Goal: Task Accomplishment & Management: Use online tool/utility

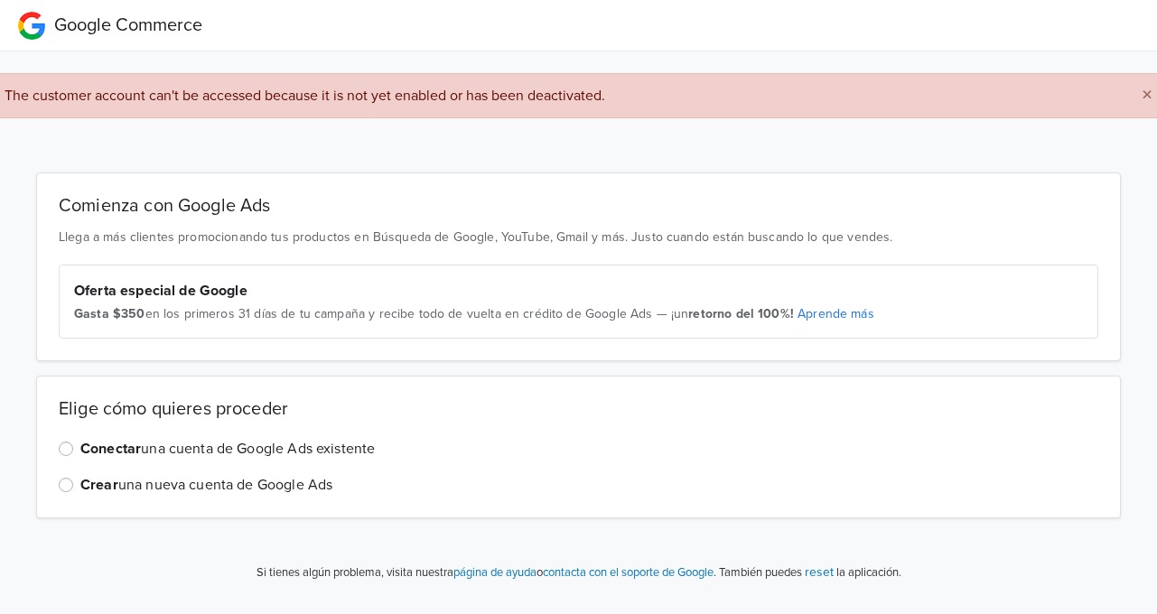
click at [127, 450] on strong "Conectar" at bounding box center [110, 449] width 61 height 18
click at [0, 0] on input "Conectar una cuenta de Google Ads existente" at bounding box center [0, 0] width 0 height 0
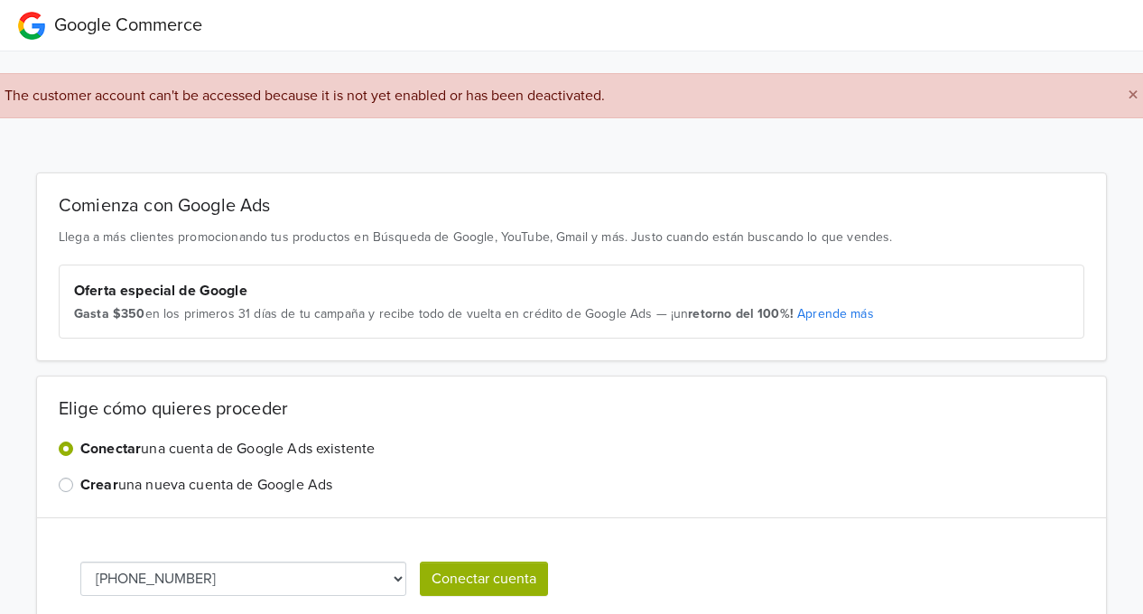
click at [461, 573] on button "Conectar cuenta" at bounding box center [484, 579] width 128 height 34
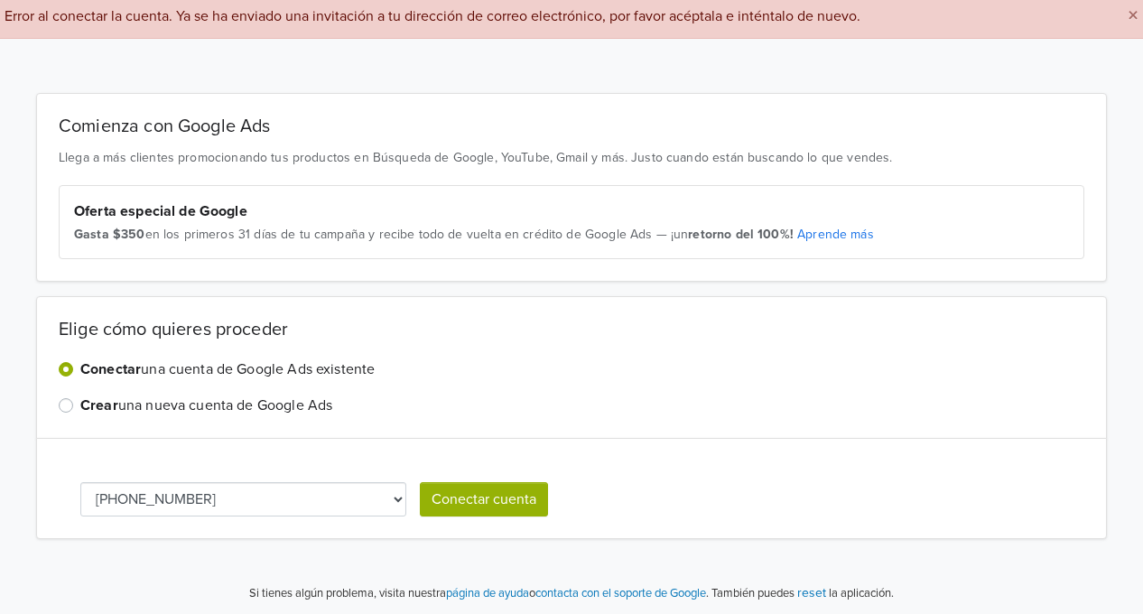
scroll to position [80, 0]
click at [392, 481] on select "[PHONE_NUMBER]" at bounding box center [243, 498] width 326 height 34
click at [259, 500] on select "[PHONE_NUMBER]" at bounding box center [243, 498] width 326 height 34
click at [80, 481] on select "[PHONE_NUMBER]" at bounding box center [243, 498] width 326 height 34
click at [249, 394] on label "Crear una nueva cuenta de Google Ads" at bounding box center [206, 405] width 252 height 22
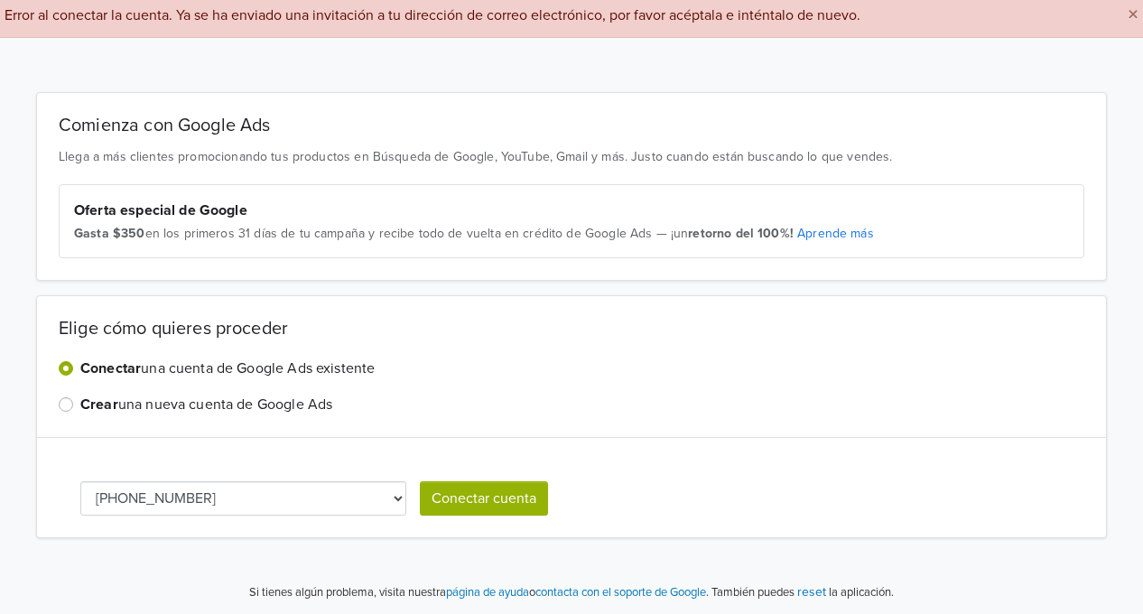
click at [0, 0] on input "Crear una nueva cuenta de Google Ads" at bounding box center [0, 0] width 0 height 0
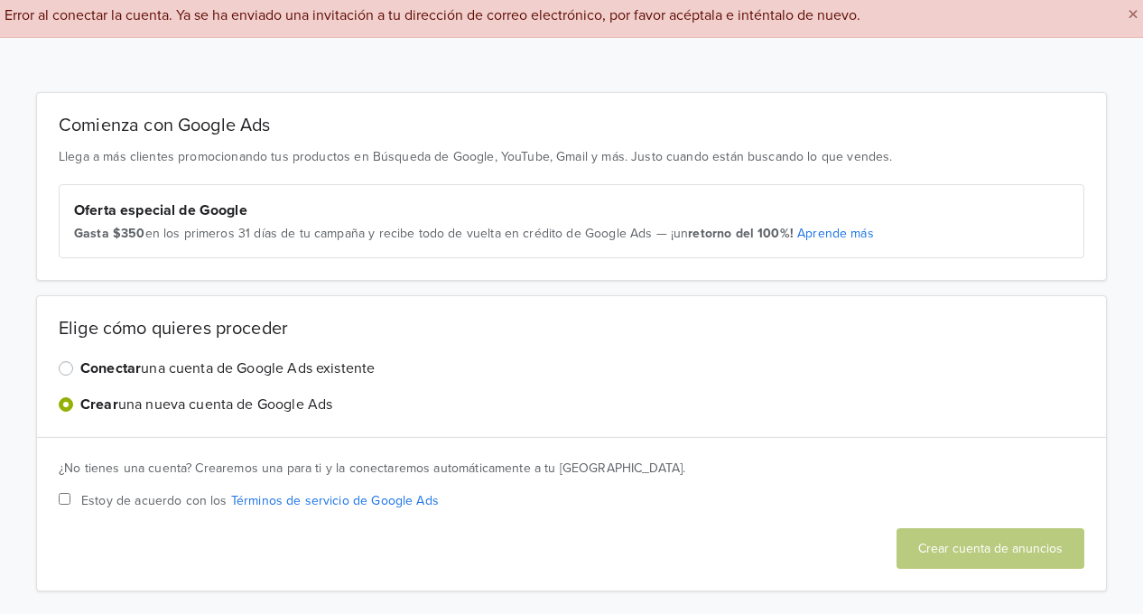
click at [315, 367] on label "Conectar una cuenta de Google Ads existente" at bounding box center [227, 369] width 294 height 22
click at [0, 0] on input "Conectar una cuenta de Google Ads existente" at bounding box center [0, 0] width 0 height 0
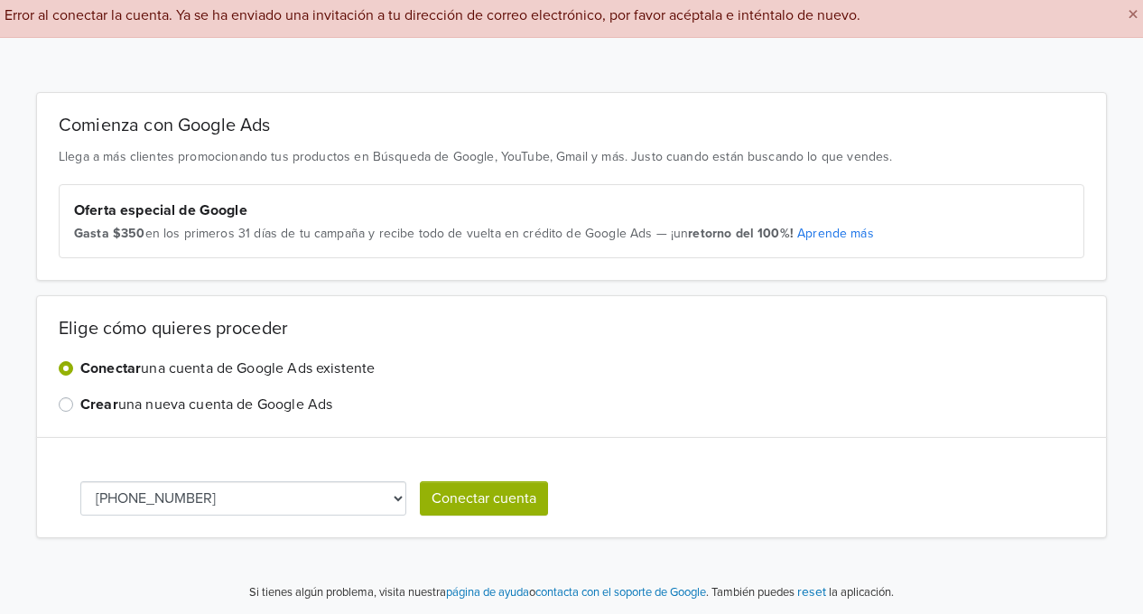
click at [1141, 35] on button "×" at bounding box center [1133, 15] width 47 height 43
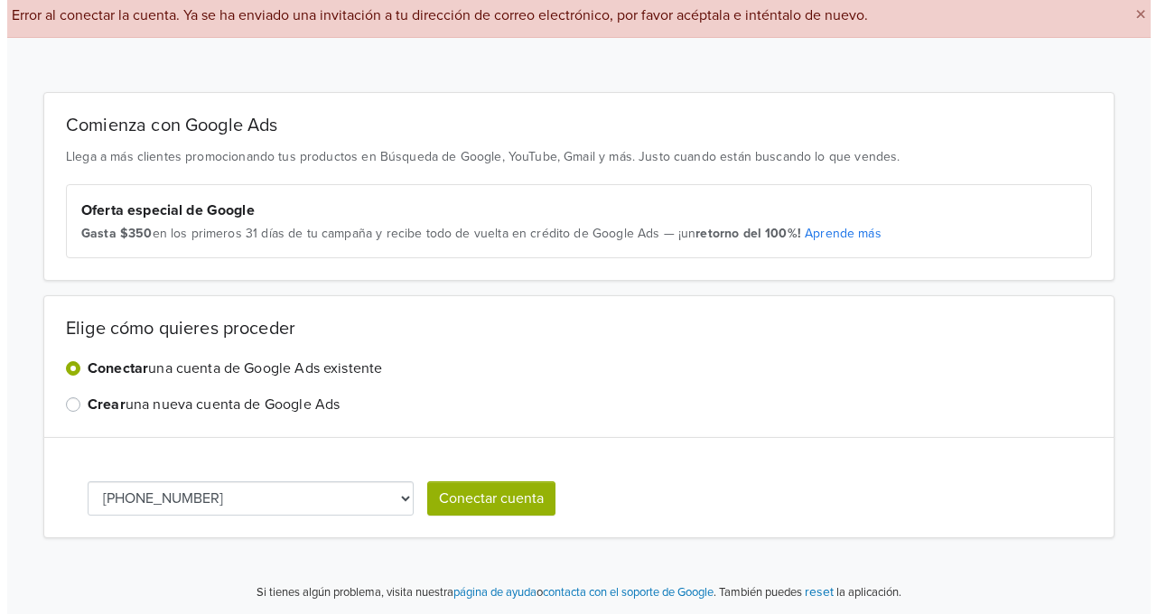
scroll to position [0, 0]
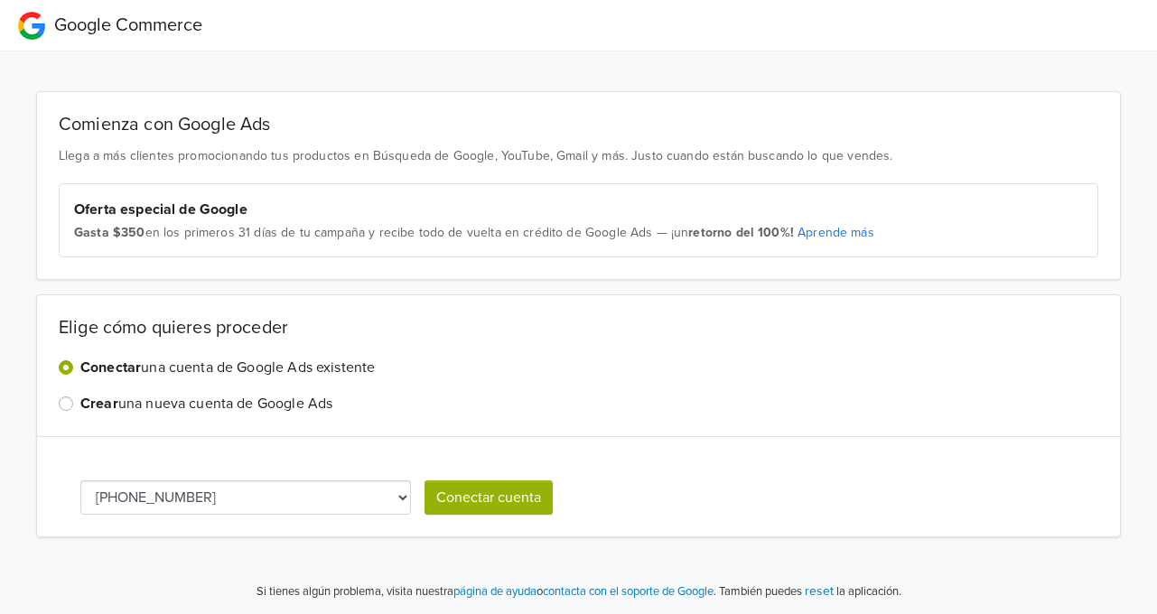
click at [1153, 51] on div "Comienza con Google Ads Llega a más clientes promocionando tus productos en Bús…" at bounding box center [578, 305] width 1157 height 508
click at [109, 37] on div "Google Commerce" at bounding box center [110, 25] width 184 height 36
click at [82, 28] on span "Google Commerce" at bounding box center [128, 25] width 148 height 22
click at [33, 19] on div "Google Commerce" at bounding box center [110, 25] width 184 height 36
click at [256, 400] on label "Crear una nueva cuenta de Google Ads" at bounding box center [206, 404] width 252 height 22
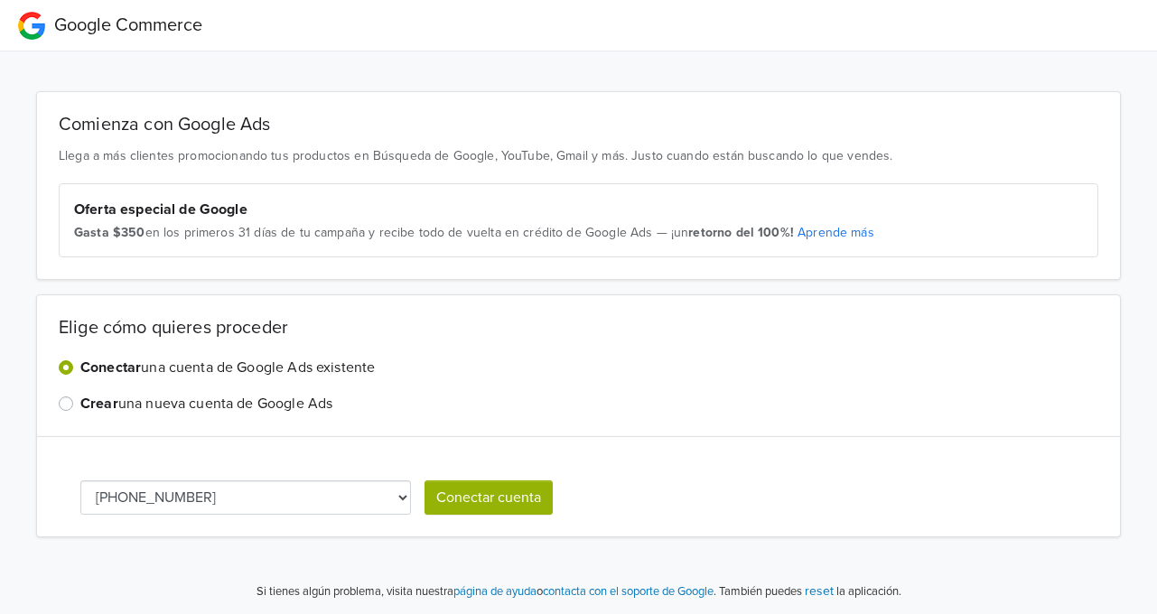
click at [0, 0] on input "Crear una nueva cuenta de Google Ads" at bounding box center [0, 0] width 0 height 0
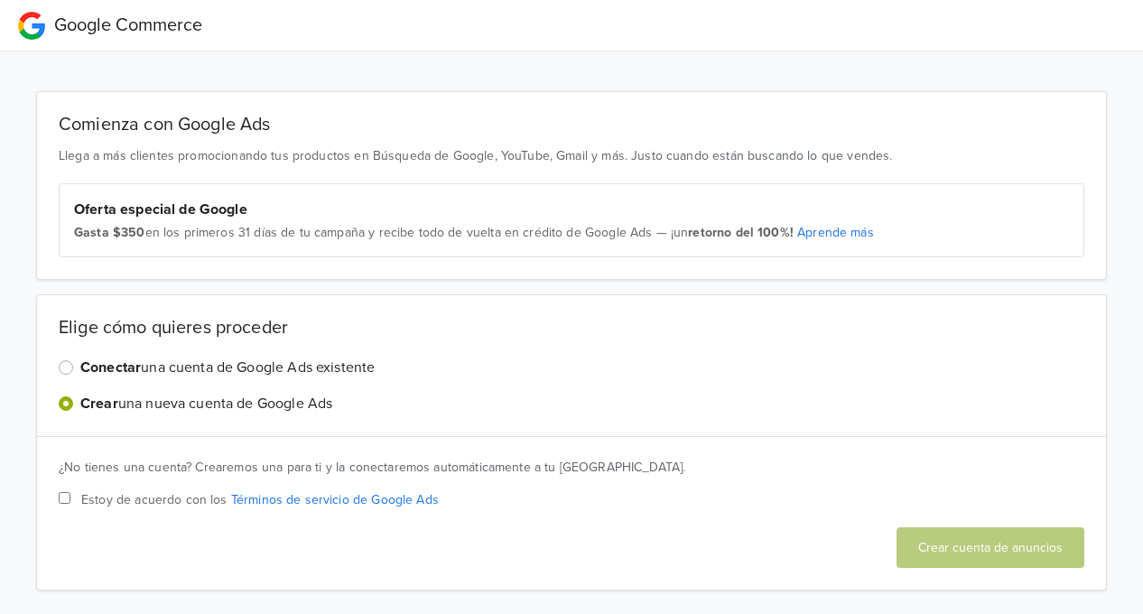
click at [256, 359] on label "Conectar una cuenta de Google Ads existente" at bounding box center [227, 368] width 294 height 22
click at [0, 0] on input "Conectar una cuenta de Google Ads existente" at bounding box center [0, 0] width 0 height 0
